Goal: Task Accomplishment & Management: Complete application form

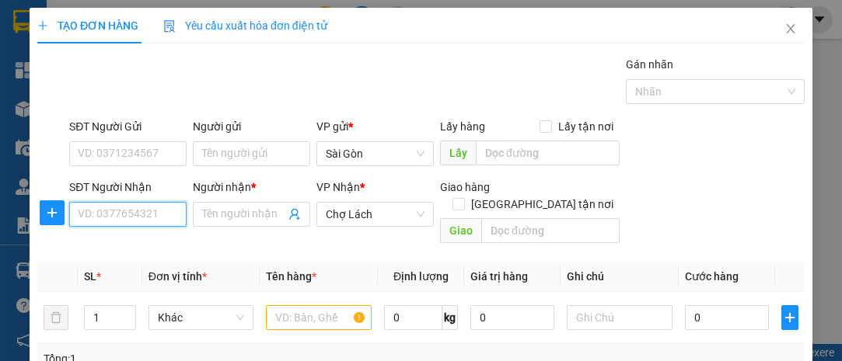
click at [155, 207] on input "SĐT Người Nhận" at bounding box center [127, 214] width 117 height 25
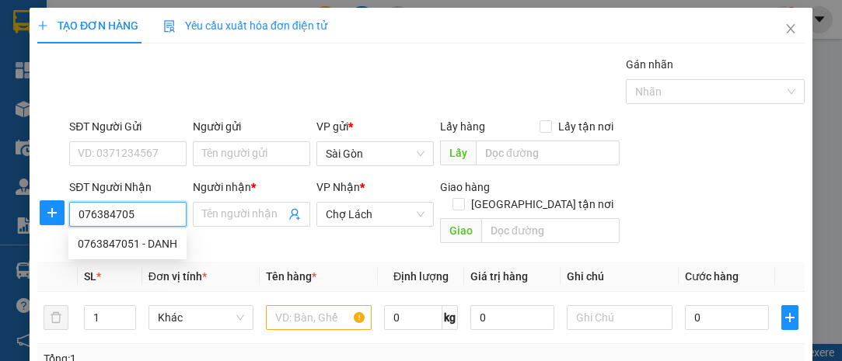
type input "0763847051"
click at [110, 236] on div "0763847051 - DANH" at bounding box center [127, 244] width 99 height 17
type input "DANH"
type input "6 RI"
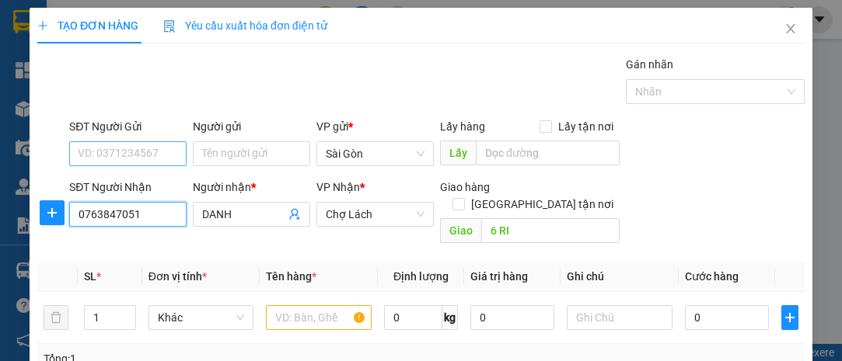
type input "0763847051"
click at [152, 145] on input "SĐT Người Gửi" at bounding box center [127, 153] width 117 height 25
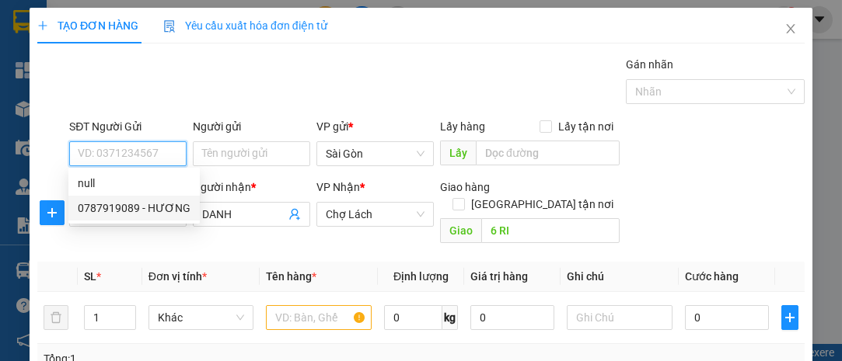
click at [140, 204] on div "0787919089 - HƯƠNG" at bounding box center [134, 208] width 113 height 17
type input "0787919089"
type input "HƯƠNG"
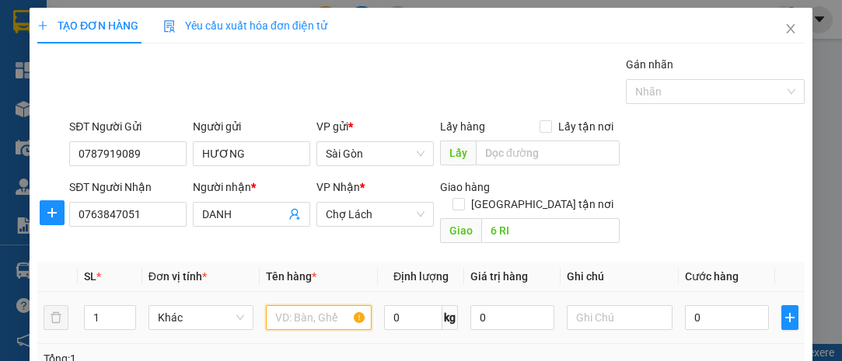
click at [305, 305] on input "text" at bounding box center [319, 317] width 106 height 25
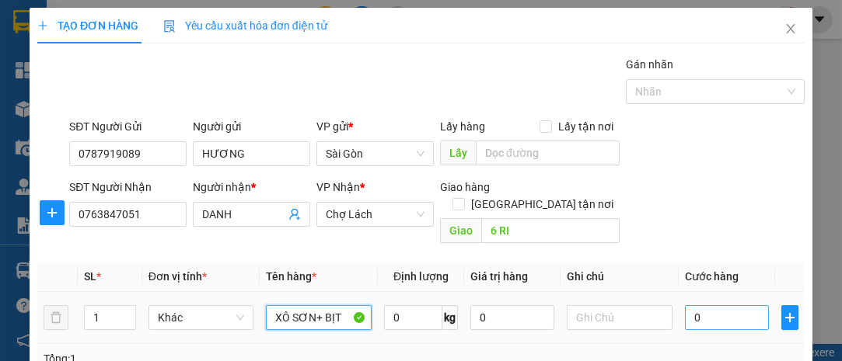
type input "XÔ SƠN+ BỊT"
click at [712, 305] on input "0" at bounding box center [727, 317] width 84 height 25
type input "004"
type input "4"
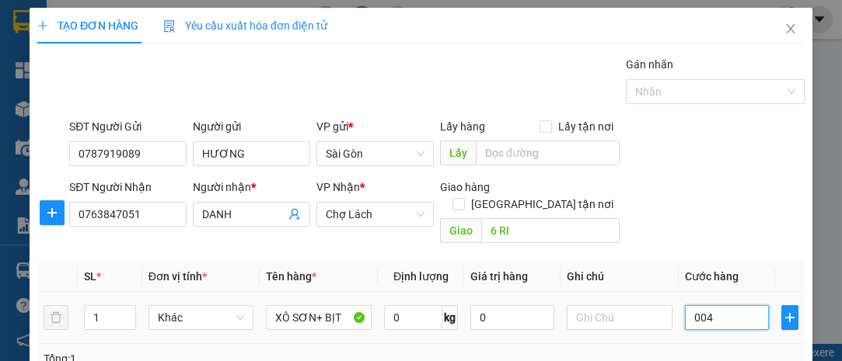
type input "0.040"
type input "40"
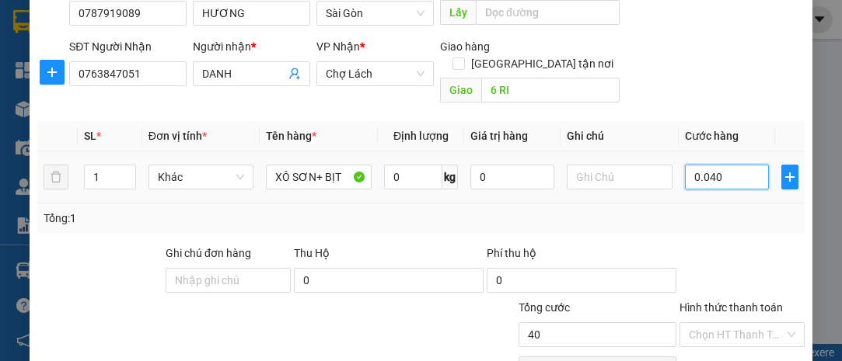
scroll to position [211, 0]
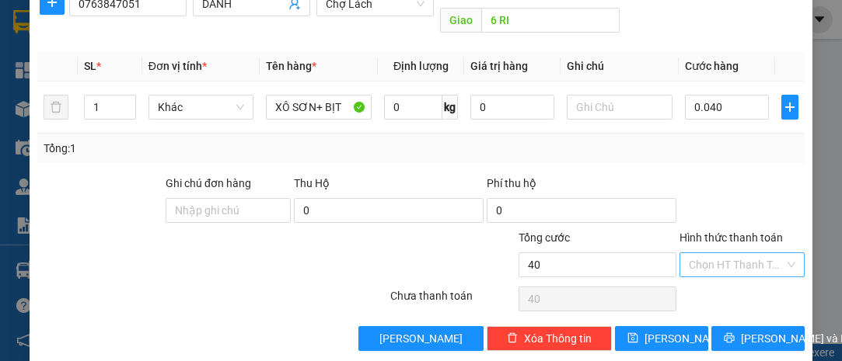
click at [714, 253] on input "Hình thức thanh toán" at bounding box center [737, 264] width 96 height 23
type input "40.000"
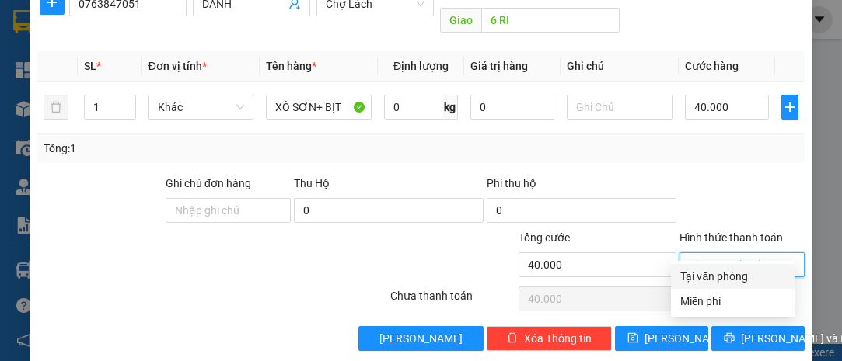
click at [707, 272] on div "Tại văn phòng" at bounding box center [732, 276] width 105 height 17
type input "0"
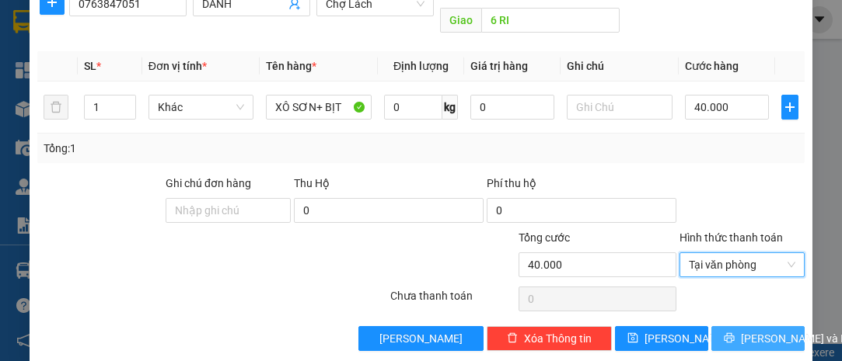
click at [743, 330] on span "[PERSON_NAME] và In" at bounding box center [795, 338] width 109 height 17
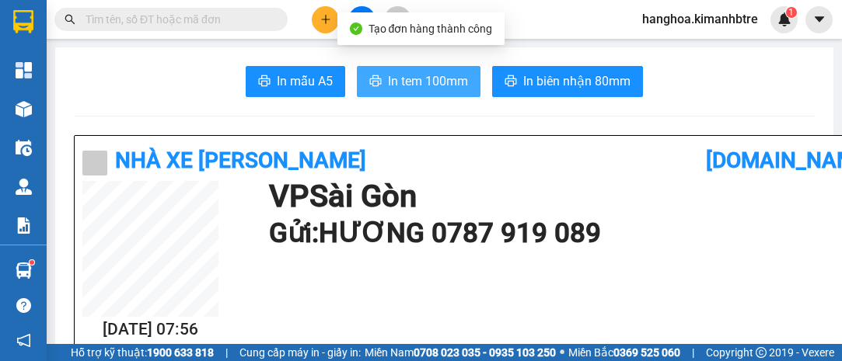
click at [438, 80] on span "In tem 100mm" at bounding box center [428, 81] width 80 height 19
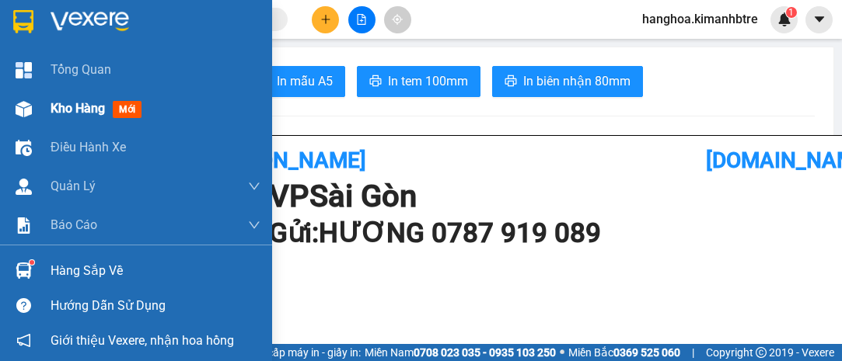
click at [90, 103] on span "Kho hàng" at bounding box center [78, 108] width 54 height 15
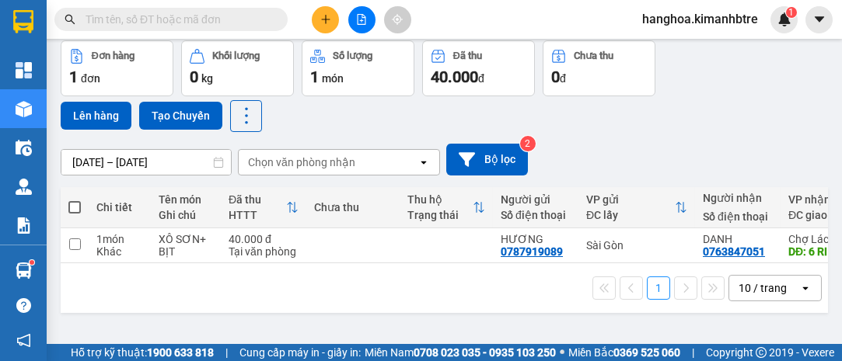
scroll to position [71, 0]
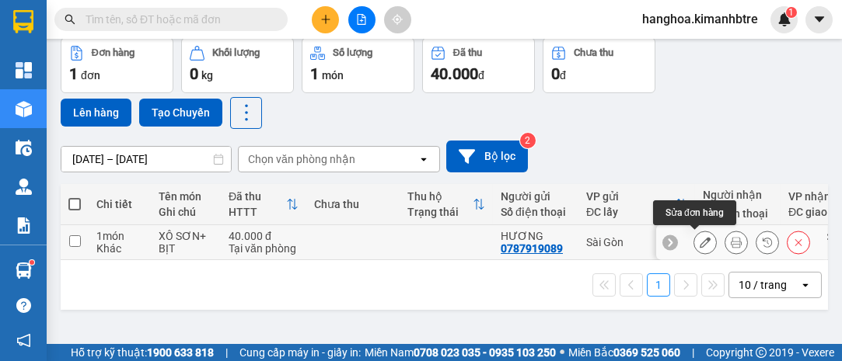
click at [700, 242] on icon at bounding box center [705, 242] width 11 height 11
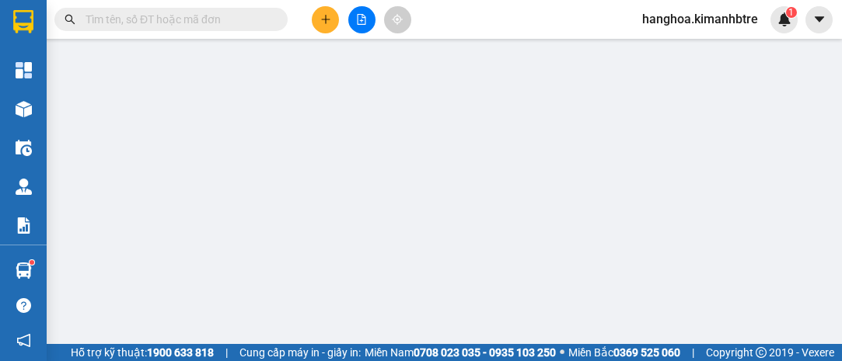
type input "0787919089"
type input "HƯƠNG"
type input "0763847051"
type input "DANH"
type input "6 RI"
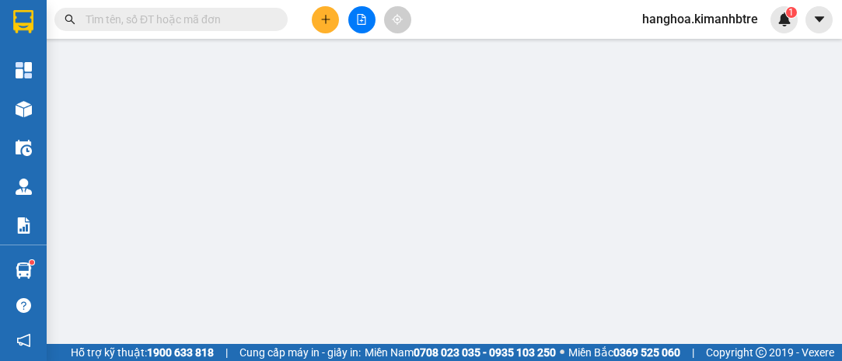
type input "40.000"
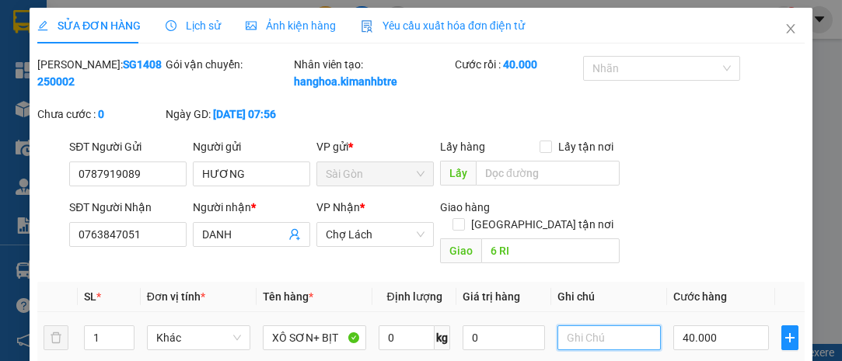
click at [565, 334] on input "text" at bounding box center [608, 338] width 103 height 25
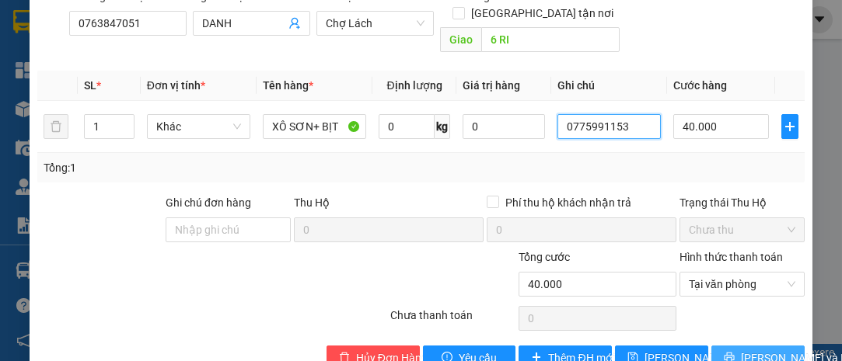
scroll to position [249, 0]
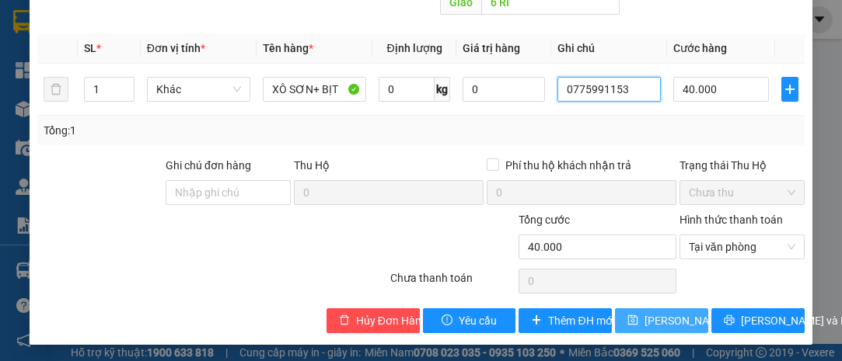
type input "0775991153"
click at [662, 319] on span "[PERSON_NAME] thay đổi" at bounding box center [706, 320] width 124 height 17
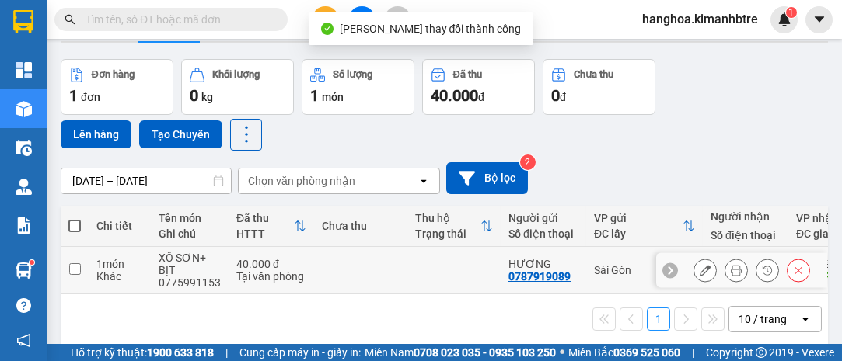
scroll to position [70, 0]
